Goal: Use online tool/utility: Utilize a website feature to perform a specific function

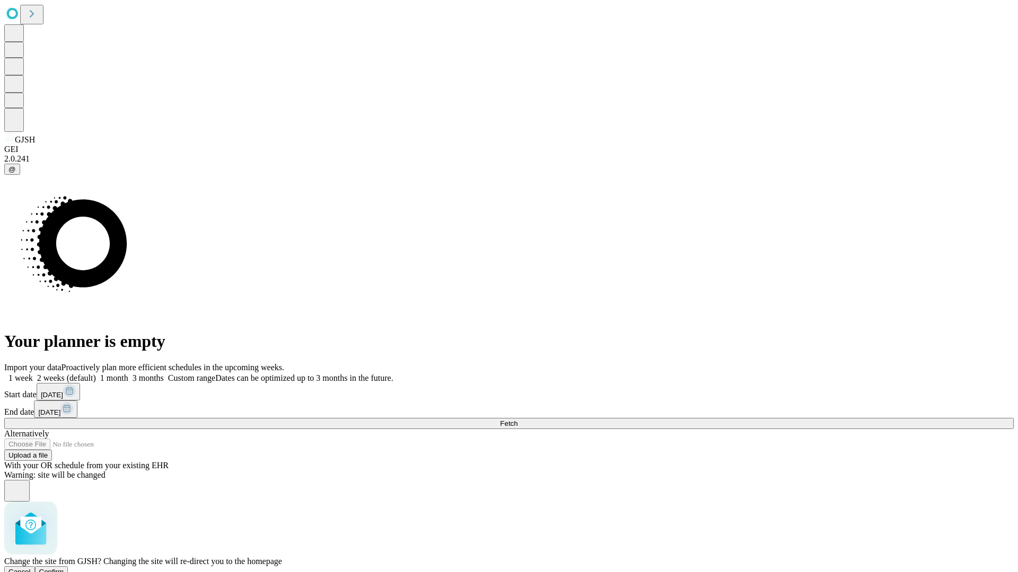
click at [64, 568] on span "Confirm" at bounding box center [51, 572] width 25 height 8
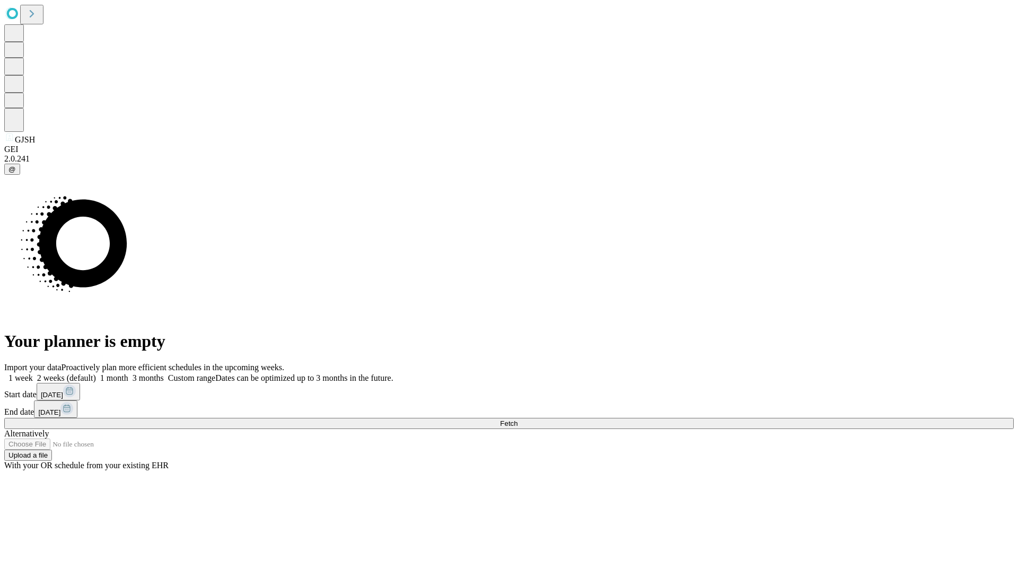
click at [96, 374] on label "2 weeks (default)" at bounding box center [64, 378] width 63 height 9
click at [517, 420] on span "Fetch" at bounding box center [508, 424] width 17 height 8
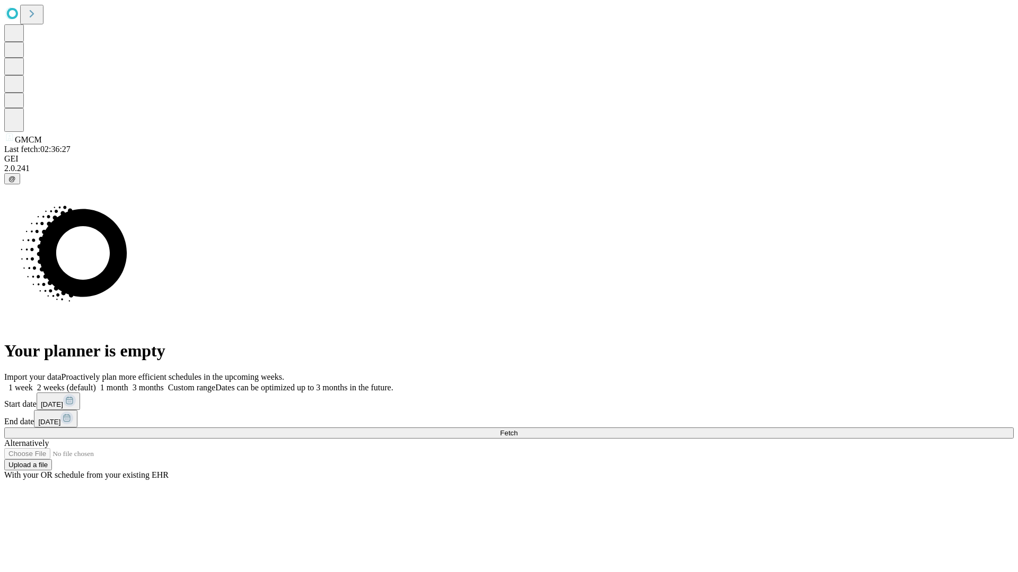
click at [517, 429] on span "Fetch" at bounding box center [508, 433] width 17 height 8
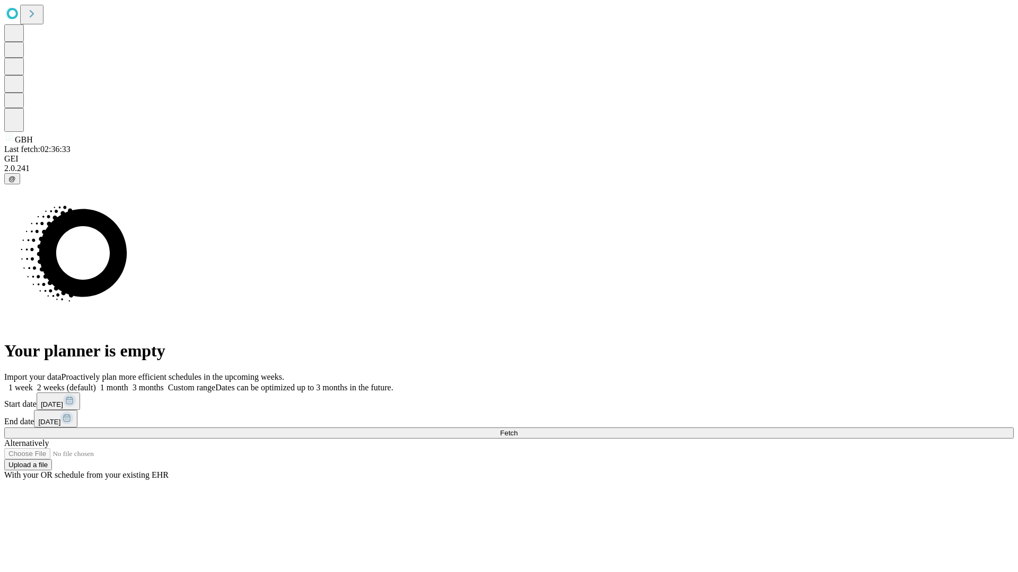
click at [96, 383] on label "2 weeks (default)" at bounding box center [64, 387] width 63 height 9
click at [517, 429] on span "Fetch" at bounding box center [508, 433] width 17 height 8
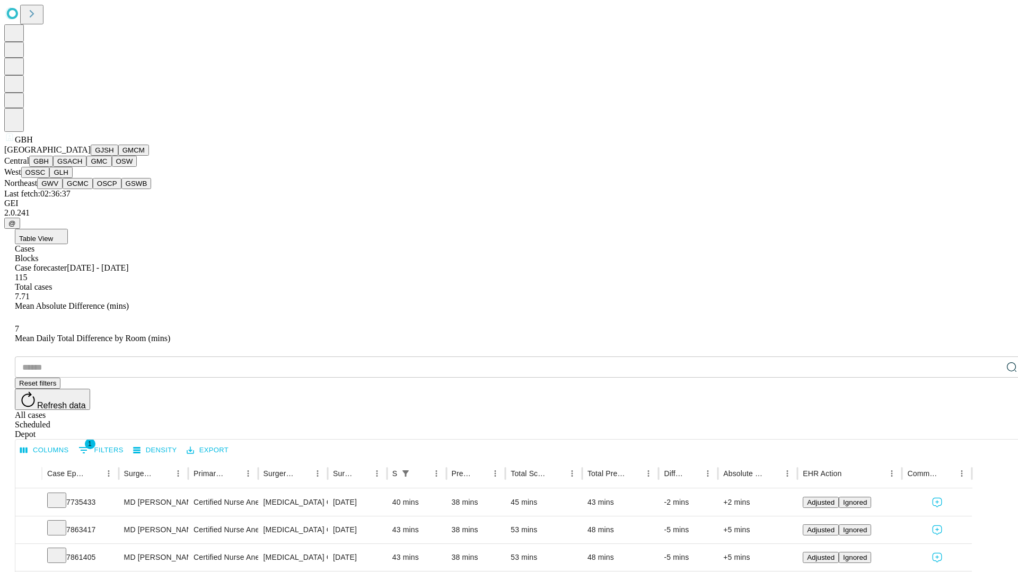
click at [82, 167] on button "GSACH" at bounding box center [69, 161] width 33 height 11
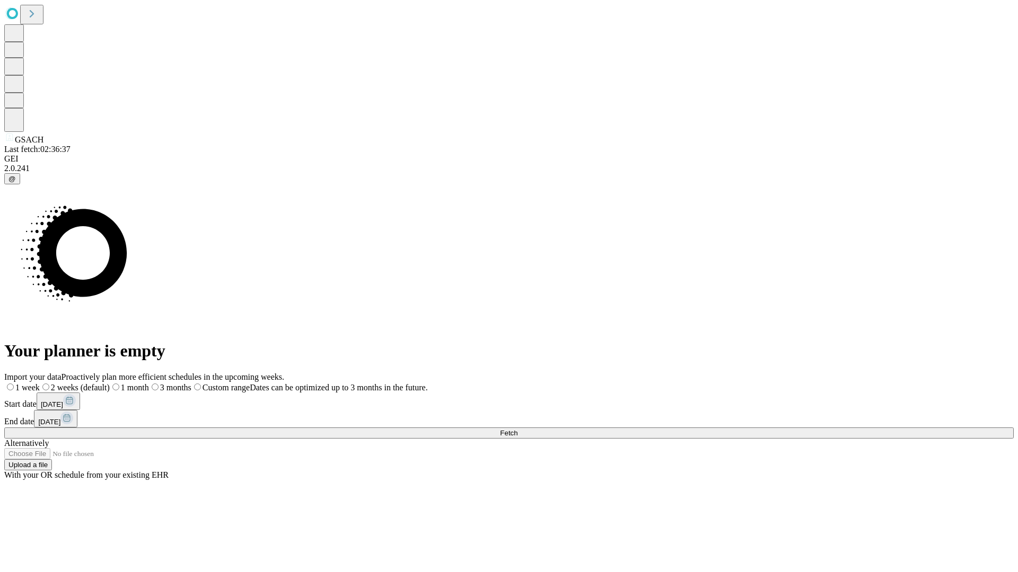
click at [517, 429] on span "Fetch" at bounding box center [508, 433] width 17 height 8
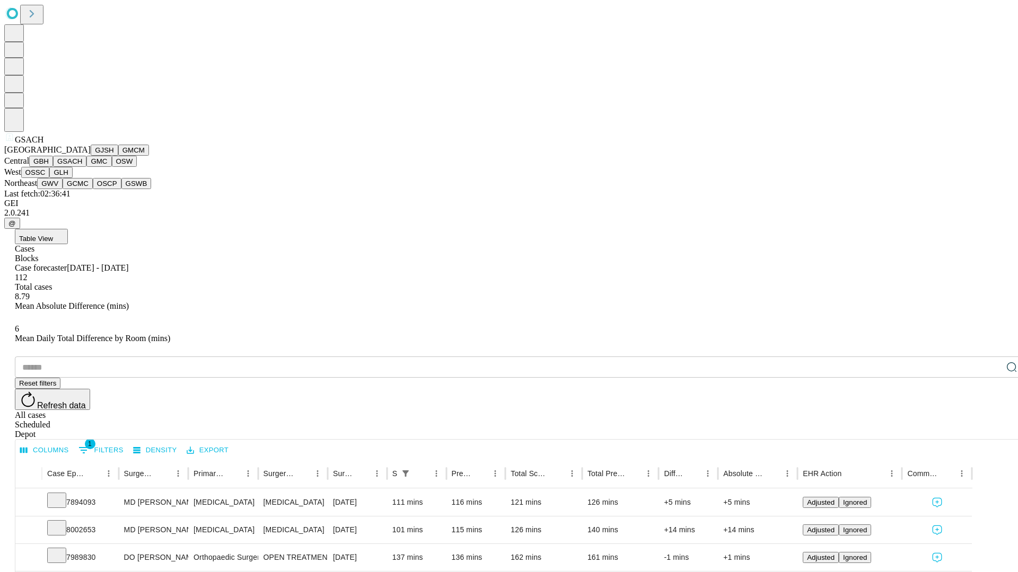
click at [86, 167] on button "GMC" at bounding box center [98, 161] width 25 height 11
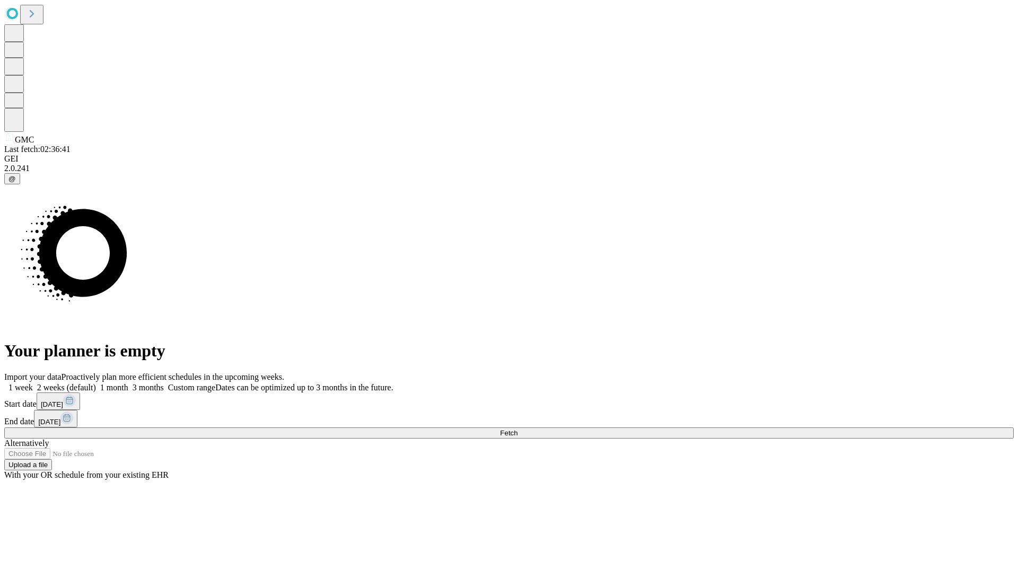
click at [96, 383] on label "2 weeks (default)" at bounding box center [64, 387] width 63 height 9
click at [517, 429] on span "Fetch" at bounding box center [508, 433] width 17 height 8
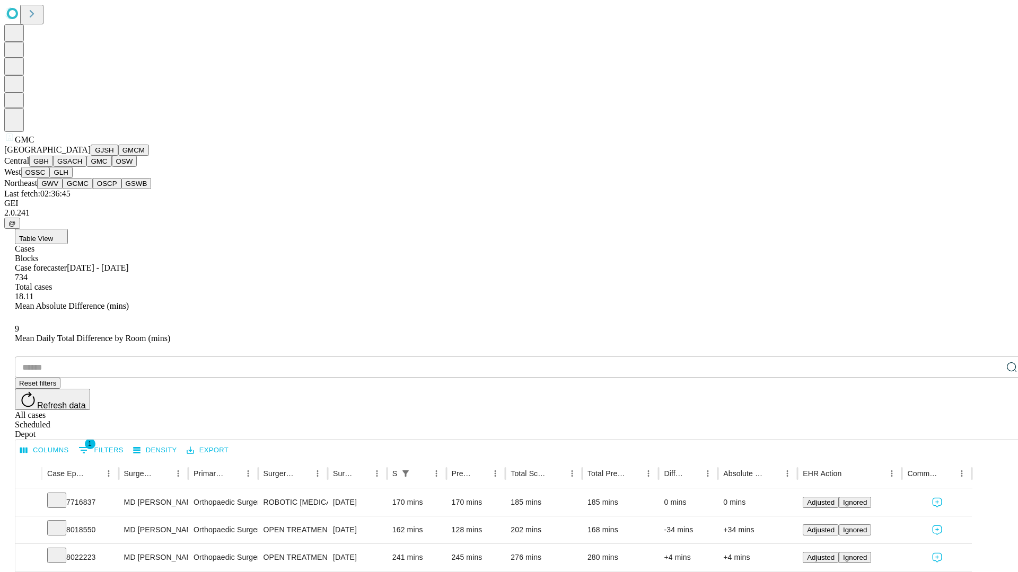
click at [112, 167] on button "OSW" at bounding box center [124, 161] width 25 height 11
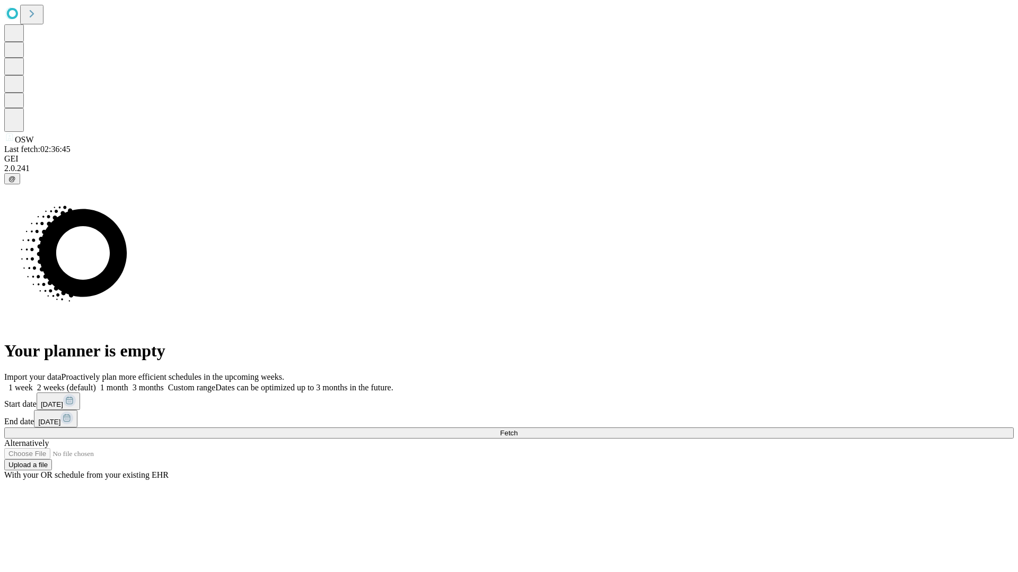
click at [96, 383] on label "2 weeks (default)" at bounding box center [64, 387] width 63 height 9
click at [517, 429] on span "Fetch" at bounding box center [508, 433] width 17 height 8
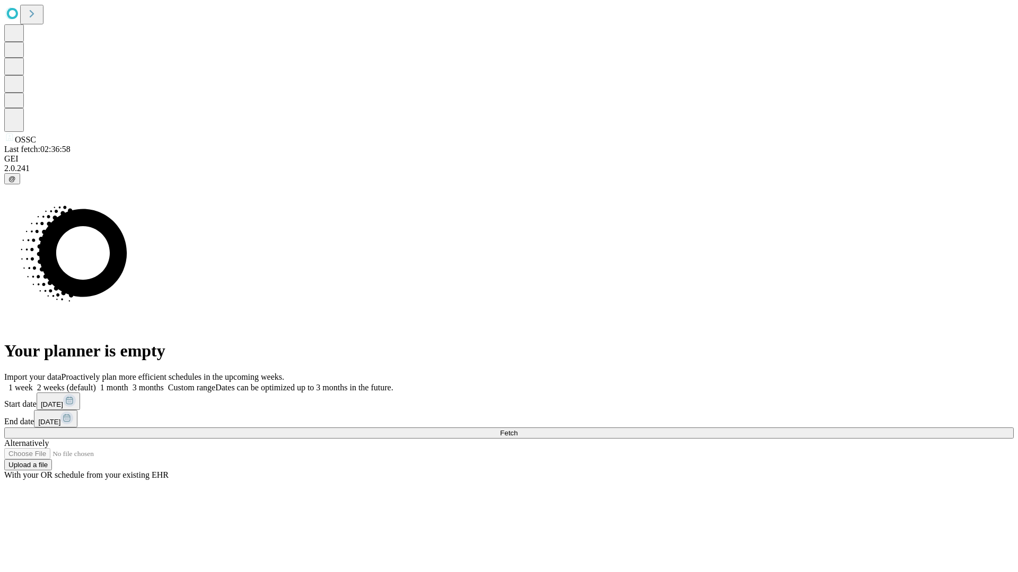
click at [96, 383] on label "2 weeks (default)" at bounding box center [64, 387] width 63 height 9
click at [517, 429] on span "Fetch" at bounding box center [508, 433] width 17 height 8
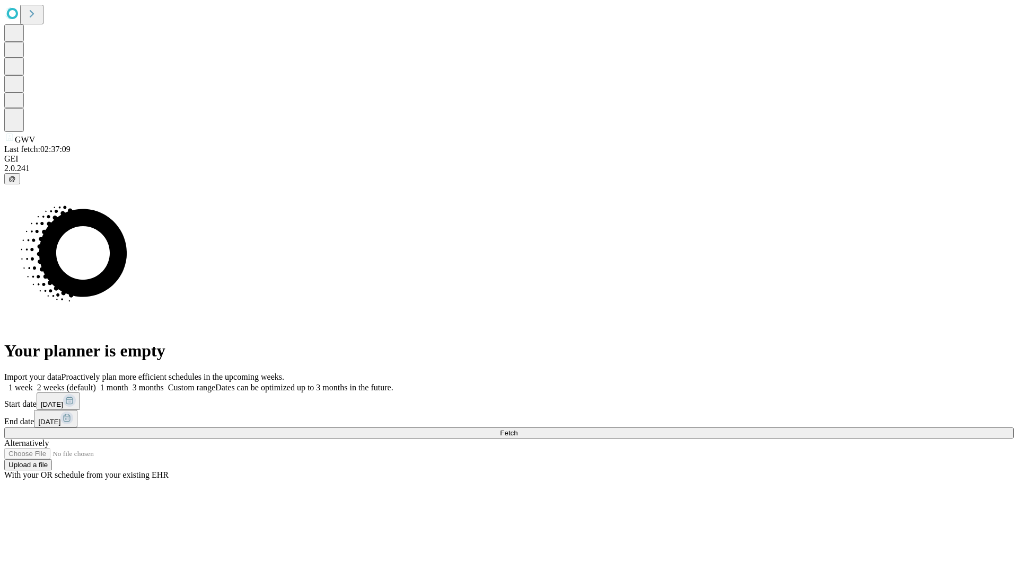
click at [96, 383] on label "2 weeks (default)" at bounding box center [64, 387] width 63 height 9
click at [517, 429] on span "Fetch" at bounding box center [508, 433] width 17 height 8
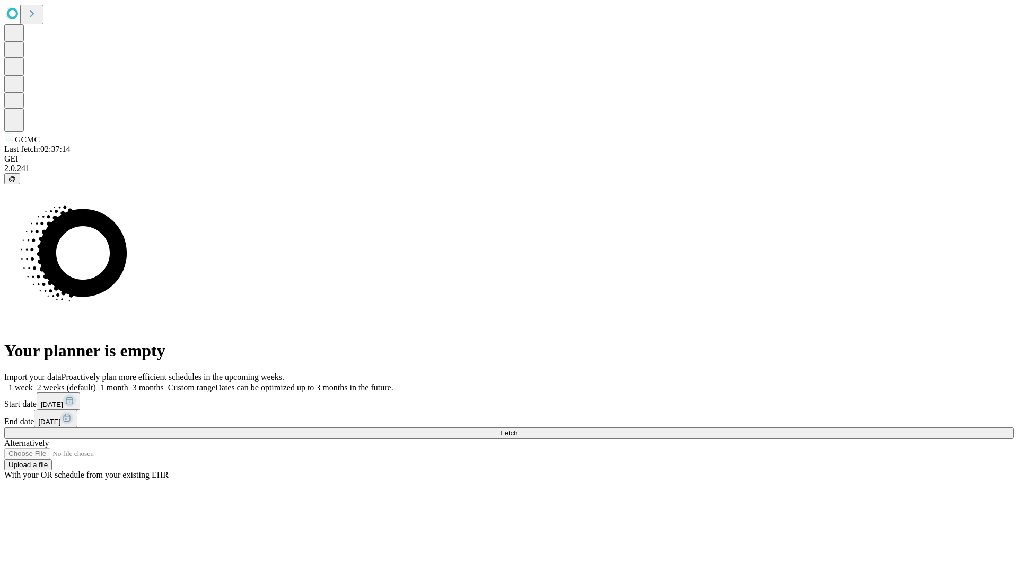
click at [96, 383] on label "2 weeks (default)" at bounding box center [64, 387] width 63 height 9
click at [517, 429] on span "Fetch" at bounding box center [508, 433] width 17 height 8
